Goal: Use online tool/utility: Utilize a website feature to perform a specific function

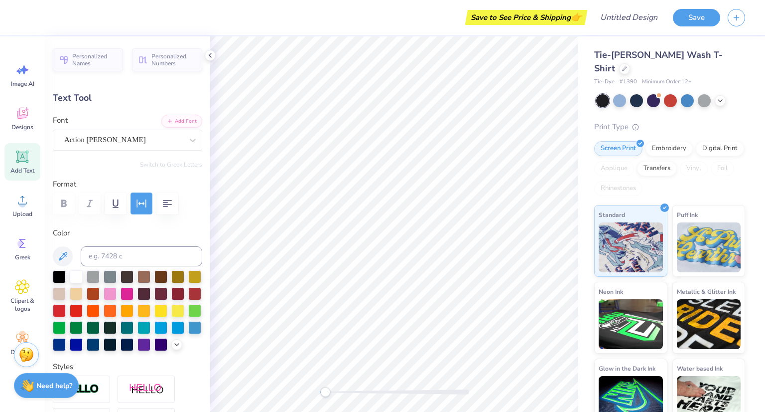
click at [140, 201] on icon "button" at bounding box center [142, 203] width 12 height 12
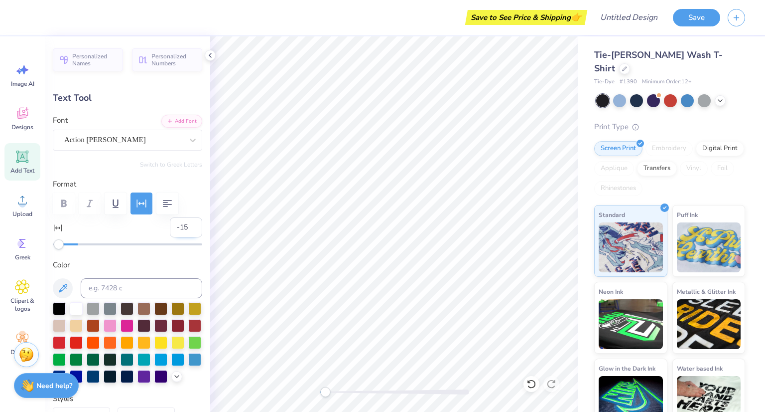
type input "12.31"
type input "0.76"
type input "5.22"
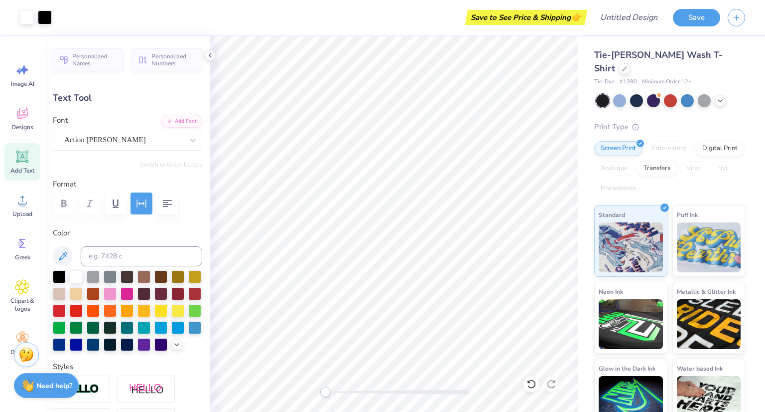
type input "1.96"
type input "12.31"
type input "0.76"
type input "5.82"
drag, startPoint x: 330, startPoint y: 392, endPoint x: 345, endPoint y: 395, distance: 14.7
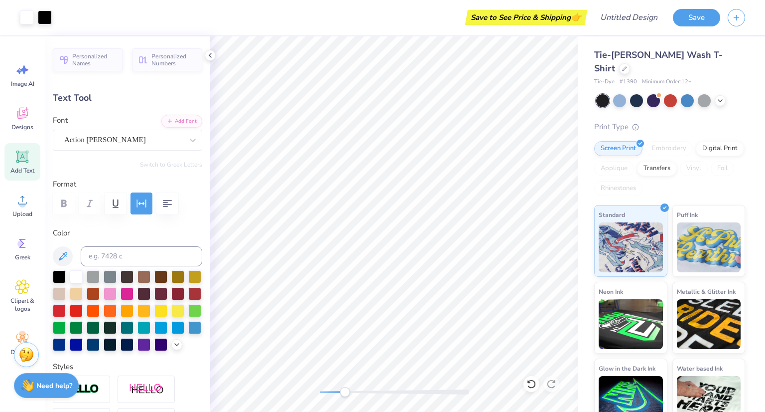
click at [345, 395] on div "Accessibility label" at bounding box center [345, 392] width 10 height 10
click at [321, 400] on div at bounding box center [394, 223] width 368 height 375
